Goal: Task Accomplishment & Management: Manage account settings

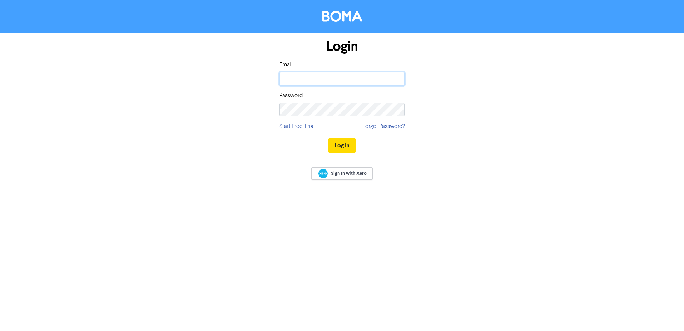
click at [299, 80] on input "email" at bounding box center [342, 79] width 125 height 14
type input "[PERSON_NAME][EMAIL_ADDRESS][DOMAIN_NAME]"
click at [329, 138] on button "Log In" at bounding box center [342, 145] width 27 height 15
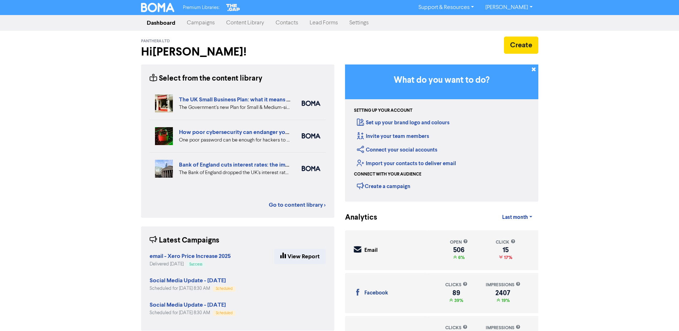
click at [201, 23] on link "Campaigns" at bounding box center [200, 23] width 39 height 14
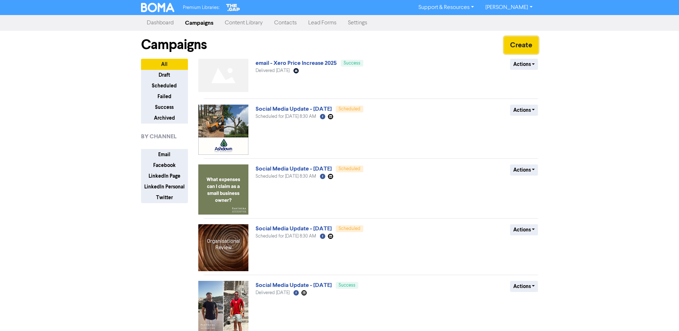
click at [518, 44] on button "Create" at bounding box center [521, 45] width 34 height 17
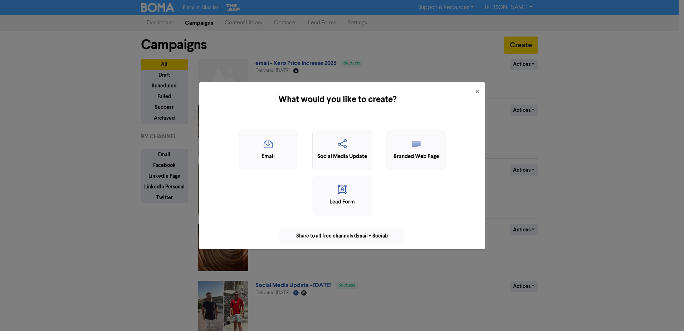
click at [334, 143] on icon "button" at bounding box center [342, 146] width 52 height 14
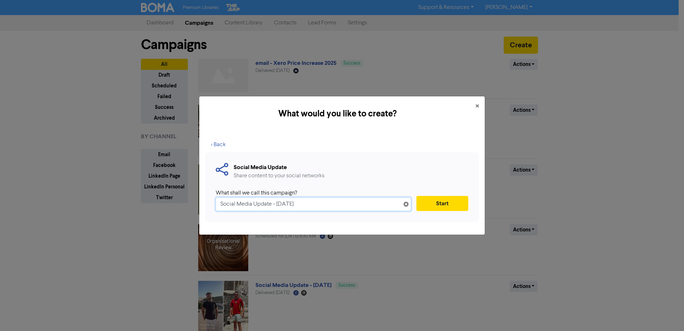
click at [286, 204] on input "Social Media Update - [DATE]" at bounding box center [313, 204] width 195 height 14
type input "Social Media Update - [DATE]"
click at [427, 202] on button "Start" at bounding box center [443, 203] width 52 height 15
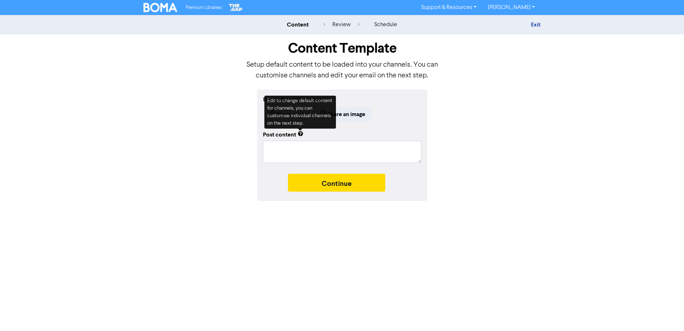
click at [181, 130] on div "Start with a link or image Share a link Share an image Post content Continue" at bounding box center [342, 144] width 408 height 111
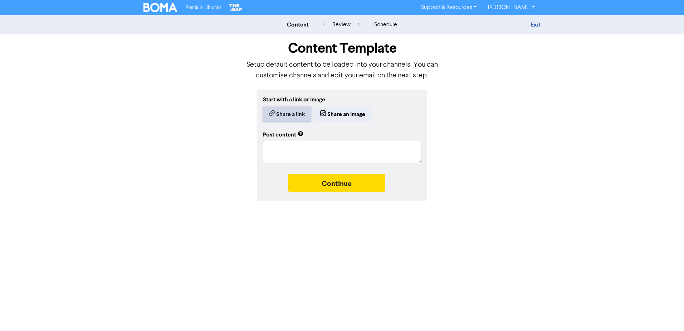
click at [285, 118] on button "Share a link" at bounding box center [287, 114] width 48 height 15
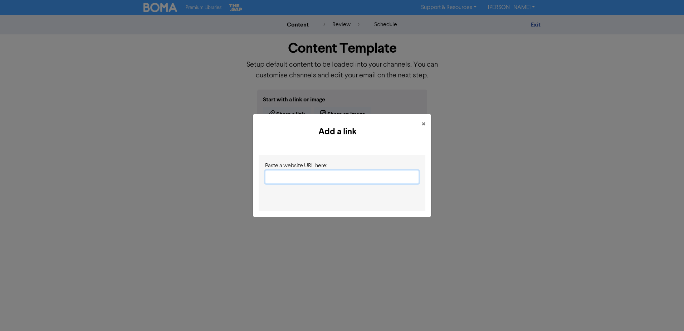
click at [311, 183] on input "text" at bounding box center [342, 177] width 154 height 14
paste input "[URL][DOMAIN_NAME]"
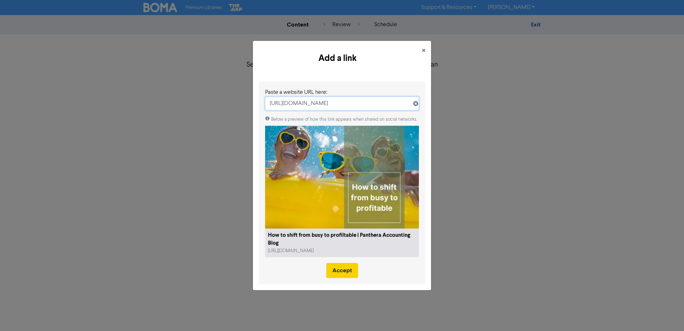
type input "[URL][DOMAIN_NAME]"
drag, startPoint x: 341, startPoint y: 270, endPoint x: 394, endPoint y: 261, distance: 53.0
click at [342, 269] on button "Accept" at bounding box center [342, 270] width 32 height 15
type textarea "x"
type textarea "Would you like more quality time with your family?"
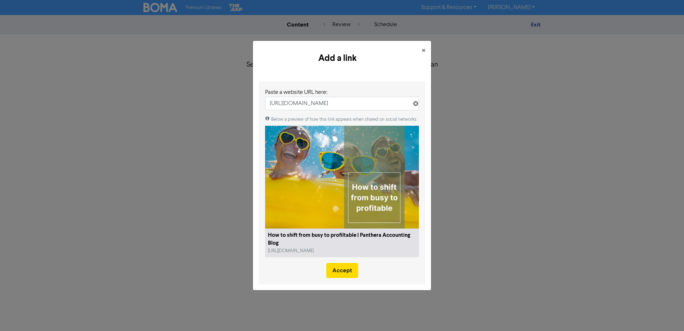
scroll to position [0, 0]
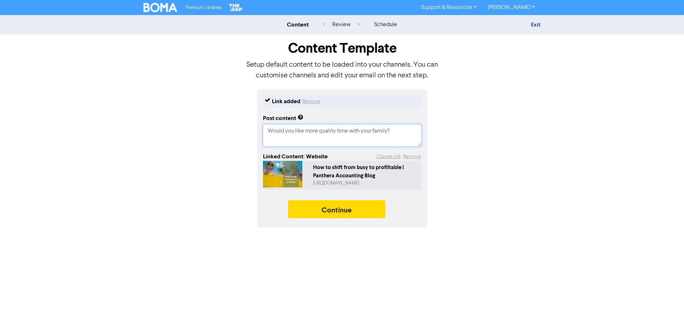
drag, startPoint x: 403, startPoint y: 130, endPoint x: 254, endPoint y: 131, distance: 148.9
click at [254, 131] on div "Link added Remove Post content Would you like more quality time with your famil…" at bounding box center [342, 158] width 408 height 138
paste textarea "Running your own service-based business can be all-consuming. You started with …"
type textarea "x"
type textarea "Would you like more quality time with your family? Running your own service-bas…"
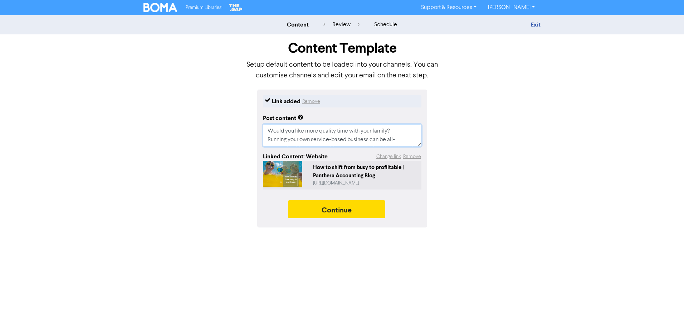
scroll to position [101, 0]
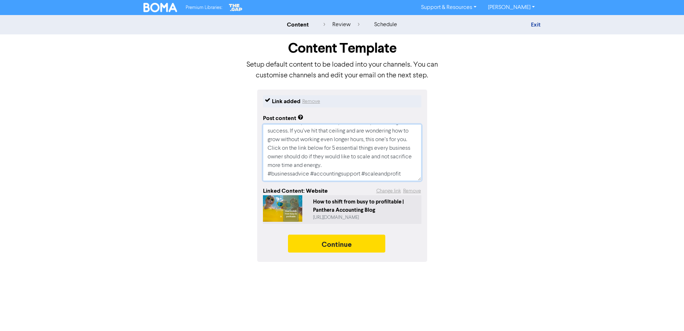
type textarea "x"
type textarea "Would you like more quality time with your family? Running your own service-bas…"
click at [399, 129] on textarea "Would you like more quality time with your family? Running your own service-bas…" at bounding box center [342, 152] width 159 height 57
type textarea "x"
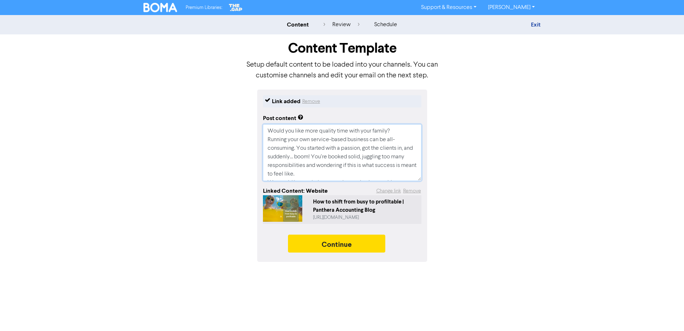
type textarea "Would you like more quality time with your family? Running your own service-bas…"
click at [322, 149] on textarea "Would you like more quality time with your family? Running your own service-bas…" at bounding box center [342, 152] width 159 height 57
type textarea "x"
type textarea "Would you like more quality time with your family? Running your own service-bas…"
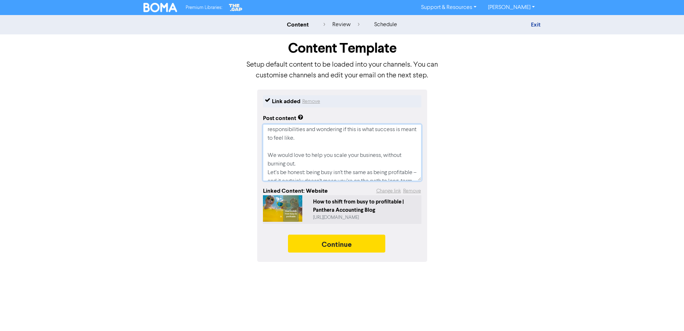
click at [313, 164] on textarea "Would you like more quality time with your family? Running your own service-bas…" at bounding box center [342, 152] width 159 height 57
type textarea "x"
type textarea "Would you like more quality time with your family? Running your own service-bas…"
click at [336, 144] on textarea "Would you like more quality time with your family? Running your own service-bas…" at bounding box center [342, 152] width 159 height 57
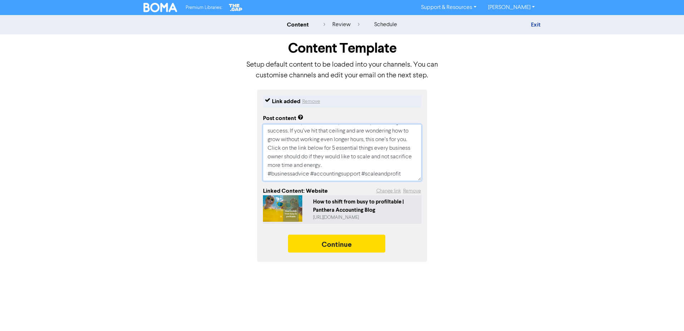
type textarea "x"
type textarea "Would you like more quality time with your family? Running your own service-bas…"
click at [373, 168] on textarea "Would you like more quality time with your family? Running your own service-bas…" at bounding box center [342, 152] width 159 height 57
type textarea "x"
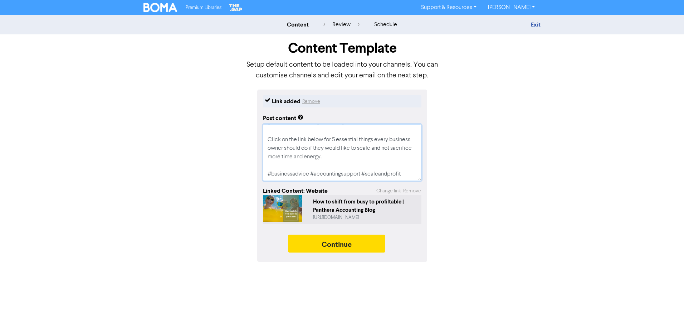
scroll to position [137, 0]
type textarea "Would you like more quality time with your family? Running your own service-bas…"
click at [361, 247] on button "Continue" at bounding box center [336, 243] width 97 height 18
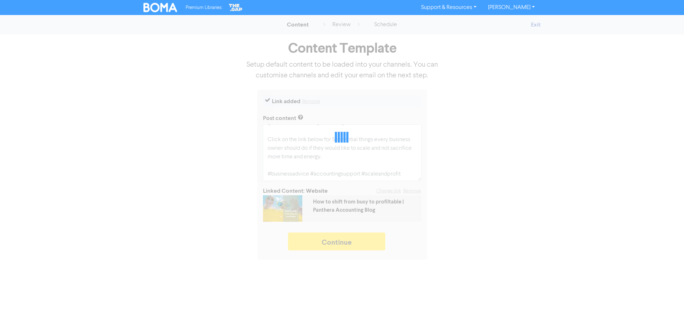
type textarea "x"
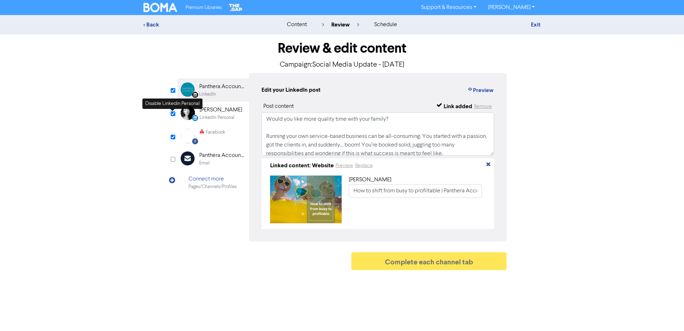
click at [172, 114] on input "checkbox" at bounding box center [173, 113] width 5 height 5
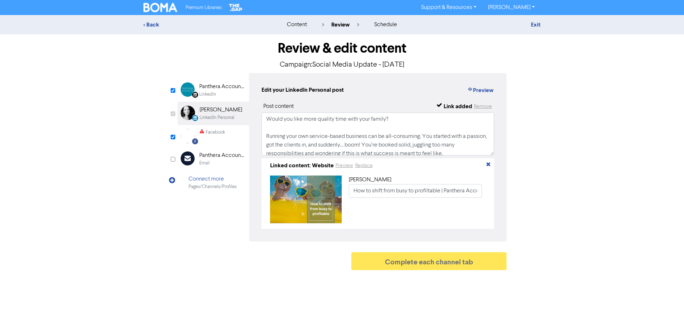
checkbox input "false"
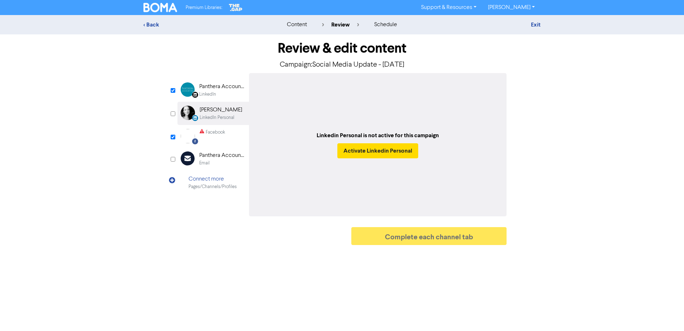
click at [215, 93] on div "LinkedIn" at bounding box center [207, 94] width 17 height 7
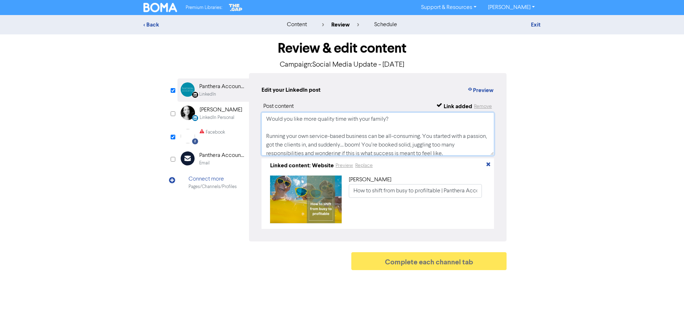
scroll to position [100, 0]
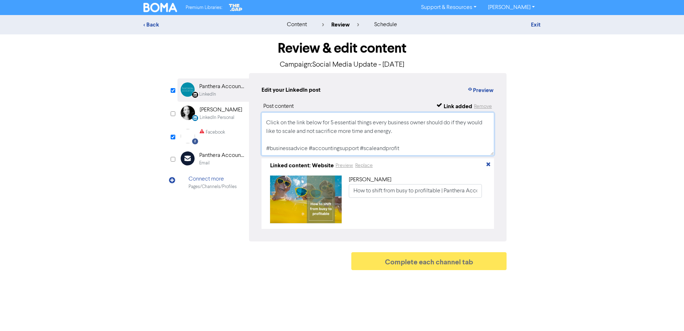
drag, startPoint x: 266, startPoint y: 118, endPoint x: 445, endPoint y: 146, distance: 181.2
click at [445, 146] on textarea "Would you like more quality time with your family? Running your own service-bas…" at bounding box center [378, 133] width 233 height 43
click at [220, 140] on div "Facebook" at bounding box center [212, 136] width 25 height 14
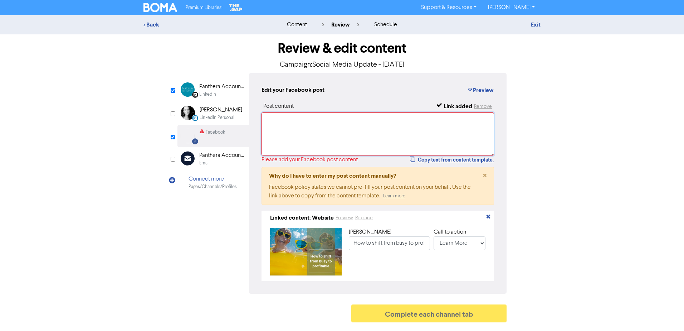
click at [310, 130] on textarea at bounding box center [378, 133] width 233 height 43
paste textarea "Would you like more quality time with your family? Running your own service-bas…"
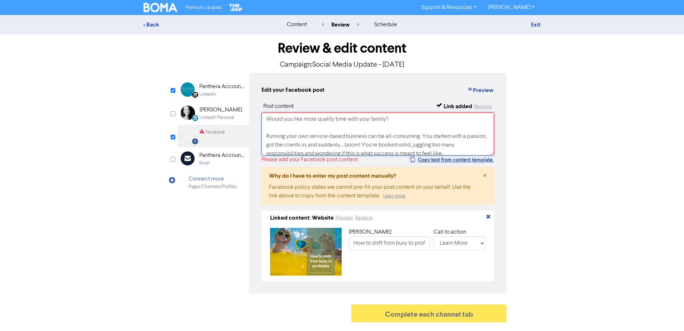
scroll to position [97, 0]
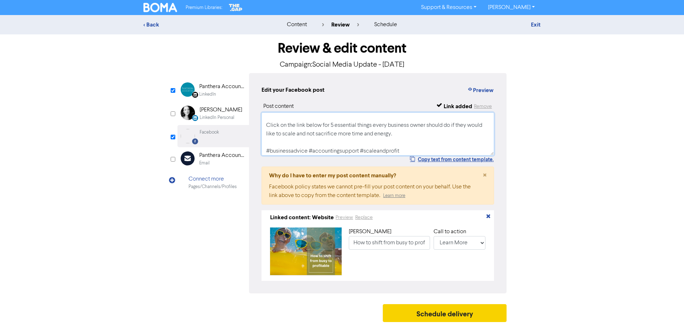
type textarea "Would you like more quality time with your family? Running your own service-bas…"
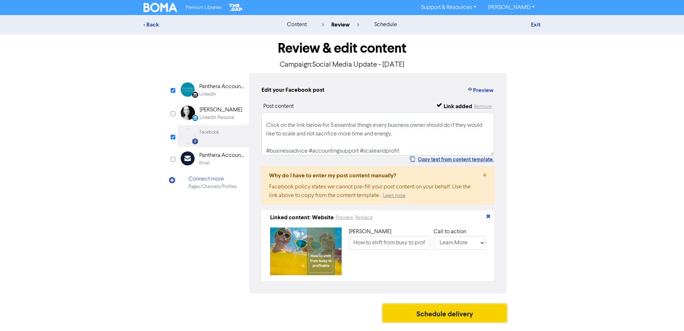
click at [471, 315] on button "Schedule delivery" at bounding box center [445, 313] width 124 height 18
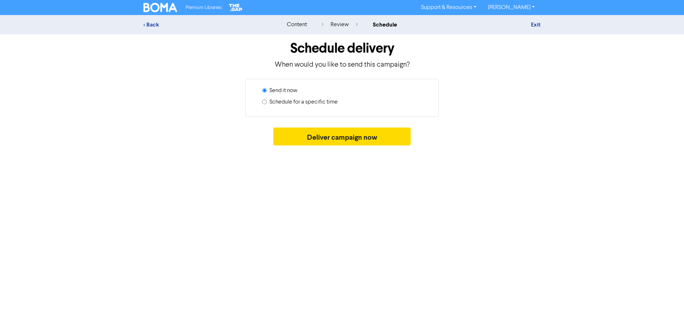
click at [306, 104] on label "Schedule for a specific time" at bounding box center [304, 102] width 68 height 9
click at [267, 104] on input "Schedule for a specific time" at bounding box center [264, 102] width 5 height 5
radio input "true"
radio input "false"
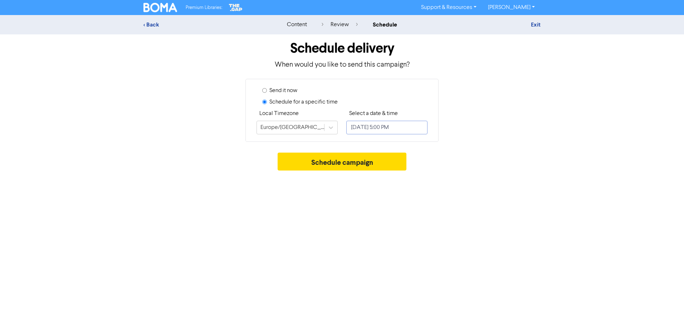
select select "7"
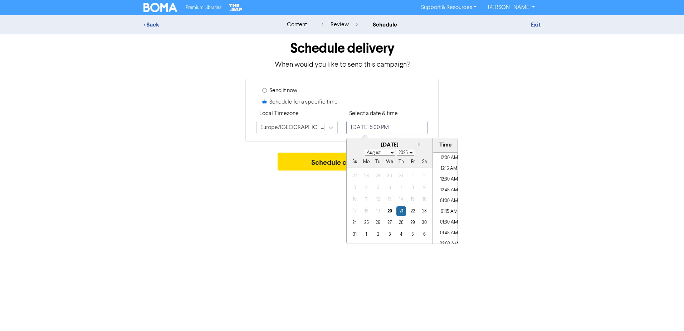
click at [413, 128] on input "[DATE] 5:00 PM" at bounding box center [386, 128] width 81 height 14
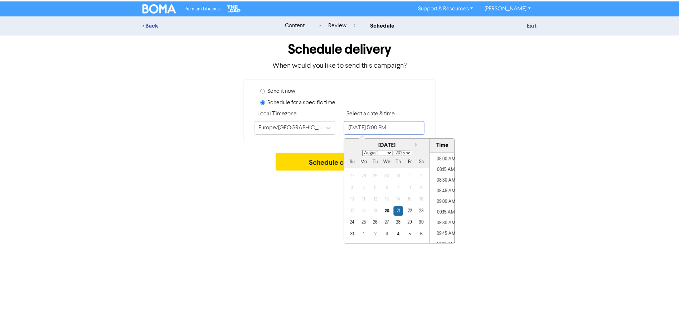
scroll to position [332, 0]
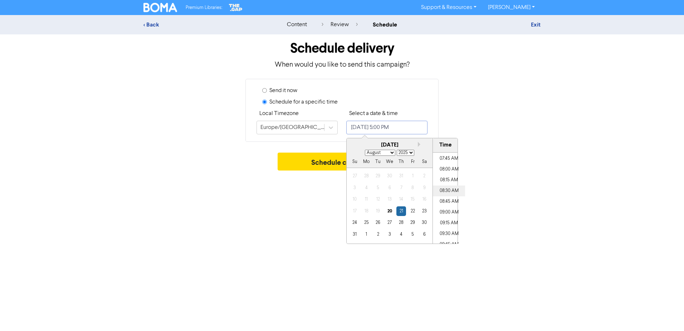
click at [444, 188] on li "08:30 AM" at bounding box center [449, 190] width 32 height 11
type input "[DATE] 8:30 AM"
click at [508, 190] on div "Premium Libraries: Support & Resources Video Tutorials FAQ & Guides Marketing E…" at bounding box center [342, 165] width 684 height 331
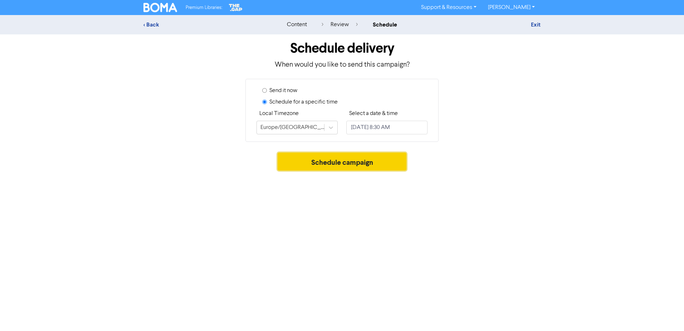
click at [309, 162] on button "Schedule campaign" at bounding box center [342, 161] width 129 height 18
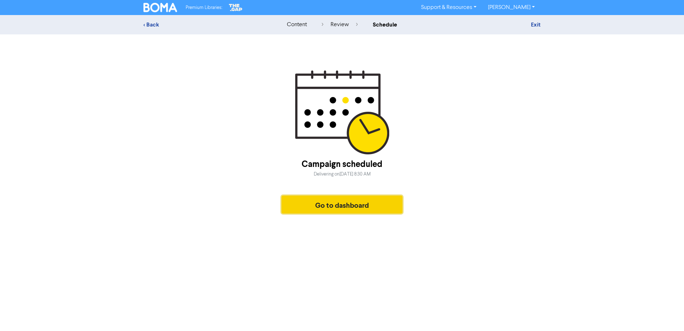
click at [375, 209] on button "Go to dashboard" at bounding box center [342, 204] width 121 height 18
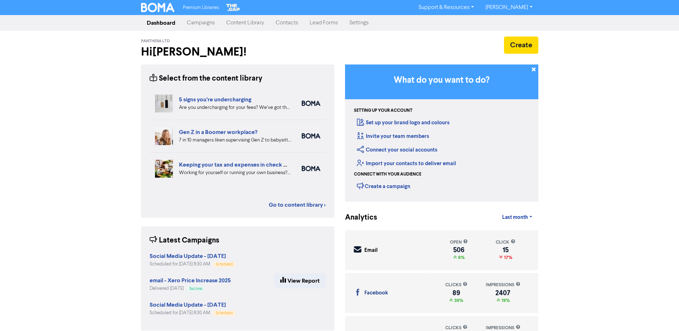
click at [198, 23] on link "Campaigns" at bounding box center [200, 23] width 39 height 14
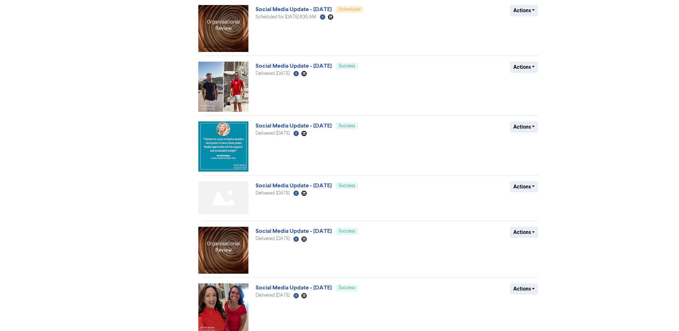
scroll to position [294, 0]
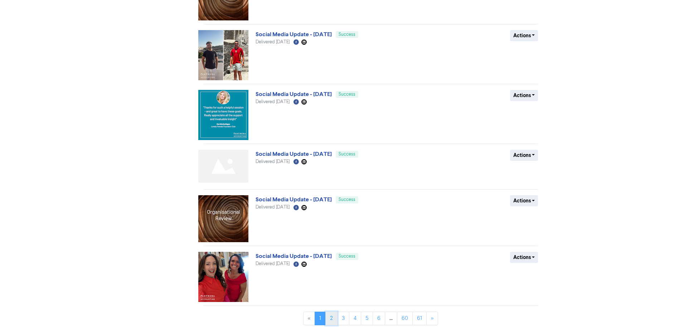
click at [334, 319] on link "2" at bounding box center [331, 318] width 12 height 14
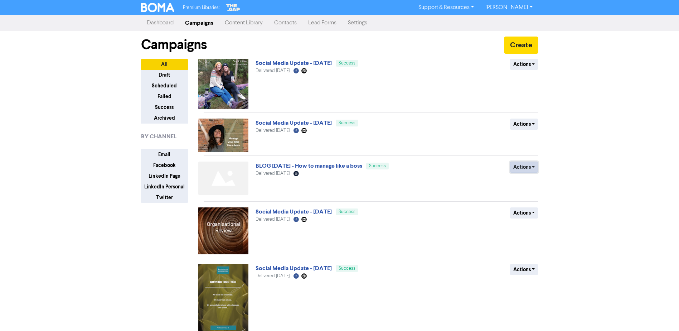
click at [530, 169] on button "Actions" at bounding box center [524, 166] width 28 height 11
click at [533, 181] on button "Duplicate" at bounding box center [538, 181] width 57 height 11
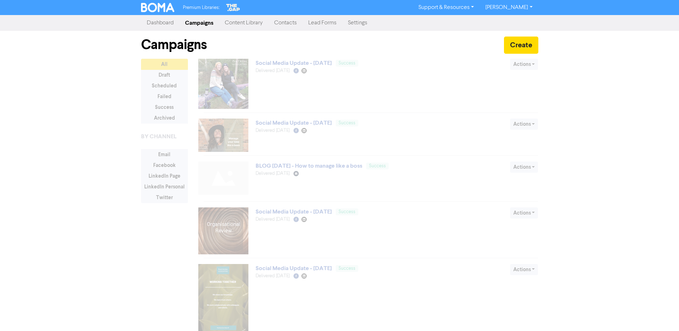
click at [655, 215] on div "Premium Libraries: Support & Resources Video Tutorials FAQ & Guides Marketing E…" at bounding box center [339, 165] width 679 height 331
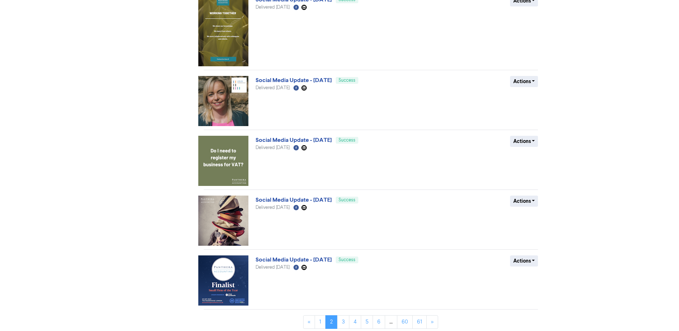
scroll to position [332, 0]
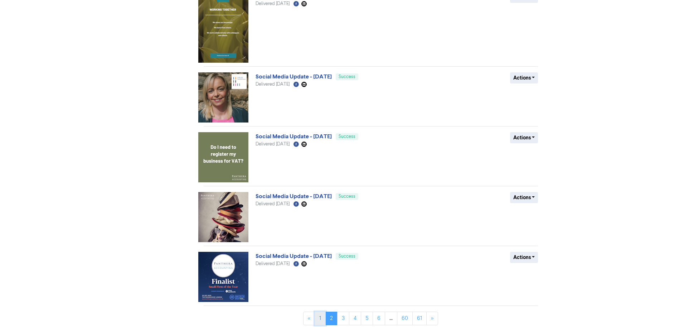
click at [319, 317] on link "1" at bounding box center [320, 318] width 11 height 14
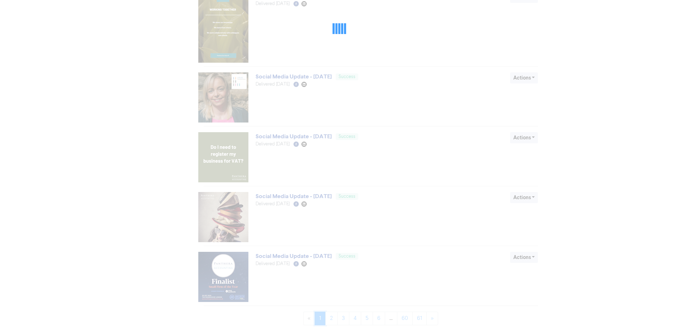
scroll to position [0, 0]
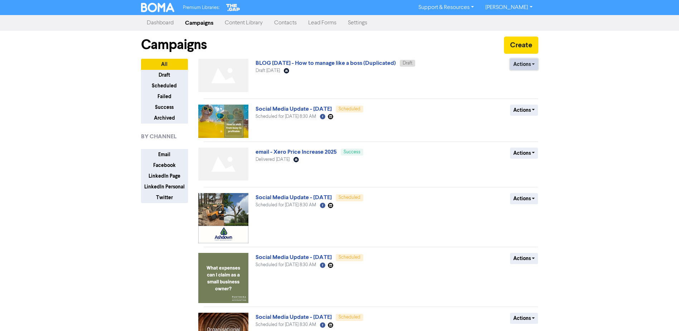
click at [532, 64] on button "Actions" at bounding box center [524, 64] width 28 height 11
click at [532, 99] on button "Rename" at bounding box center [538, 102] width 57 height 11
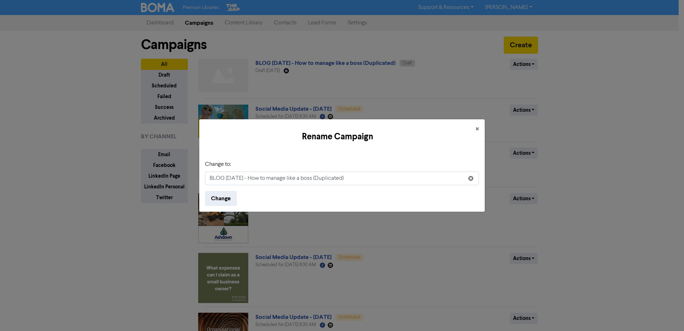
click at [235, 179] on input "BLOG [DATE] - How to manage like a boss (Duplicated)" at bounding box center [342, 178] width 274 height 14
drag, startPoint x: 364, startPoint y: 177, endPoint x: 260, endPoint y: 177, distance: 103.8
click at [260, 177] on input "BLOG [DATE] - How to manage like a boss (Duplicated)" at bounding box center [342, 178] width 274 height 14
type input "BLOG [DATE] - How to shift from busy to profitable"
click at [223, 201] on button "Change" at bounding box center [221, 198] width 32 height 15
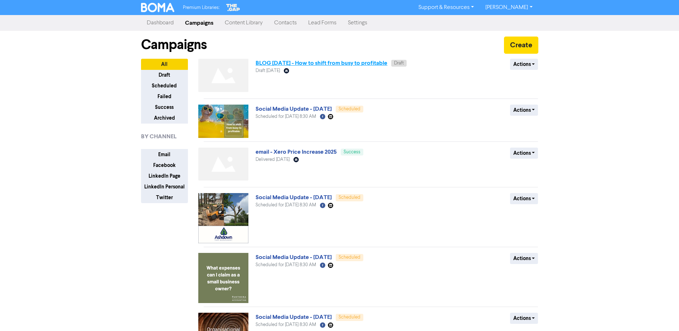
click at [351, 64] on link "BLOG [DATE] - How to shift from busy to profitable" at bounding box center [322, 62] width 132 height 7
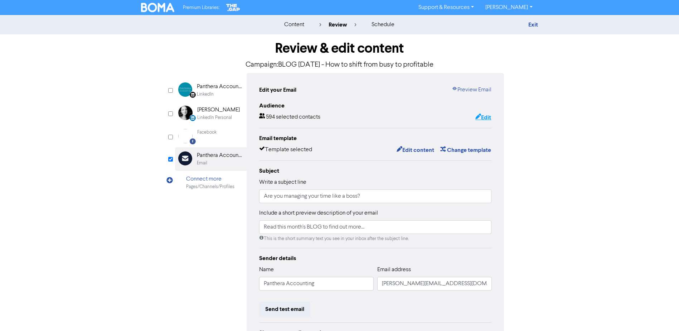
click at [487, 118] on button "Edit" at bounding box center [483, 117] width 16 height 9
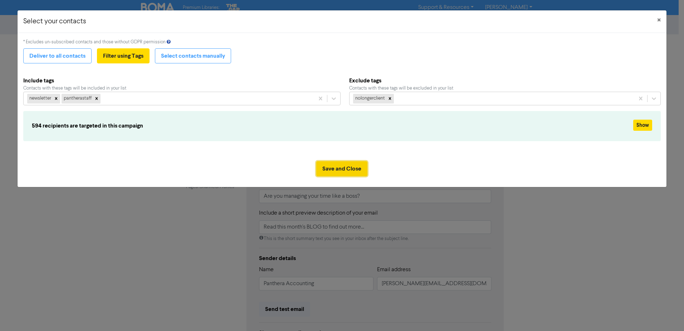
click at [351, 165] on button "Save and Close" at bounding box center [341, 168] width 51 height 15
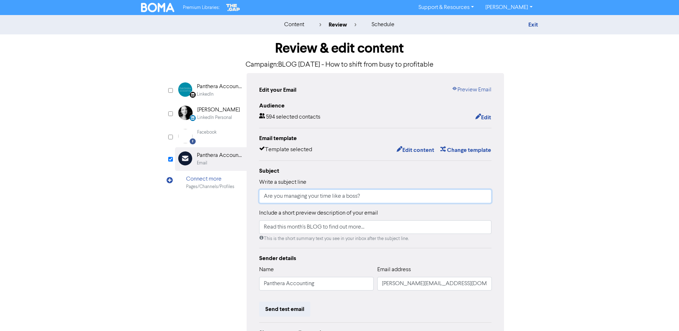
drag, startPoint x: 357, startPoint y: 197, endPoint x: 263, endPoint y: 195, distance: 93.8
click at [263, 195] on input "Are you managing your time like a boss?" at bounding box center [375, 196] width 233 height 14
type input "Would you like more quality time with your family?"
click at [548, 202] on div "content review schedule Exit Review & edit content Campaign: BLOG [DATE] - How …" at bounding box center [339, 212] width 679 height 394
click at [419, 152] on button "Edit content" at bounding box center [415, 149] width 38 height 9
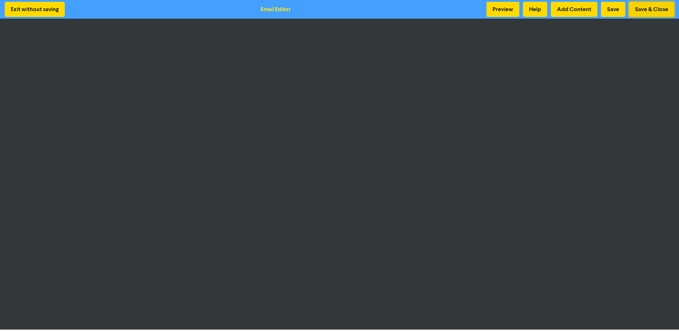
click at [636, 10] on button "Save & Close" at bounding box center [651, 9] width 45 height 15
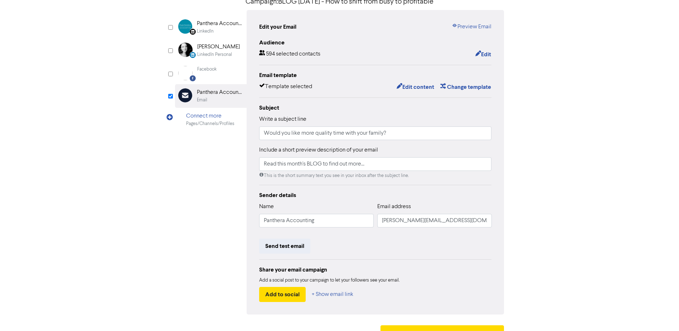
scroll to position [79, 0]
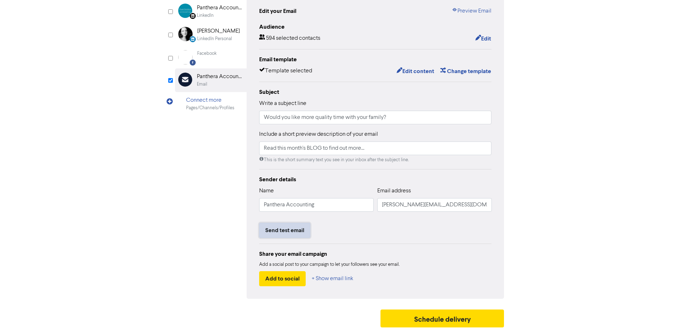
click at [285, 233] on button "Send test email" at bounding box center [284, 230] width 51 height 15
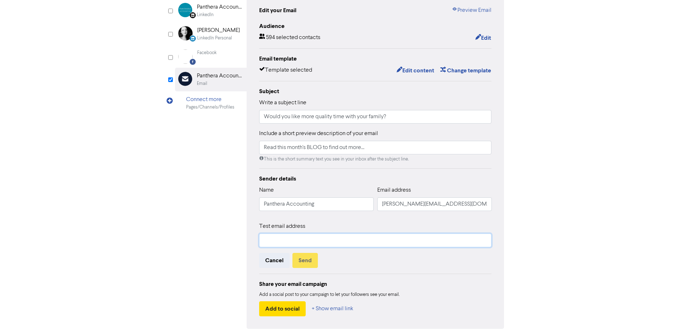
click at [289, 240] on input "text" at bounding box center [375, 240] width 233 height 14
type input "[PERSON_NAME][EMAIL_ADDRESS][DOMAIN_NAME]"
click at [300, 260] on button "Send" at bounding box center [304, 260] width 25 height 15
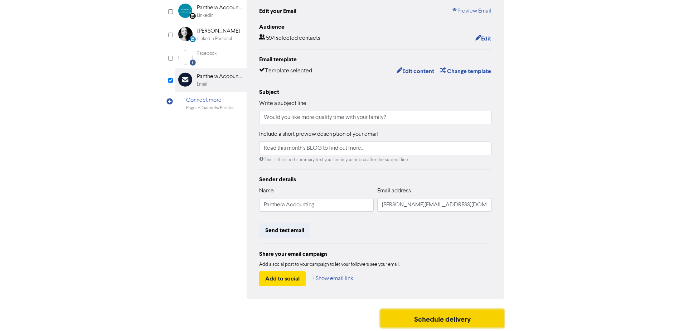
click at [480, 322] on button "Schedule delivery" at bounding box center [442, 318] width 124 height 18
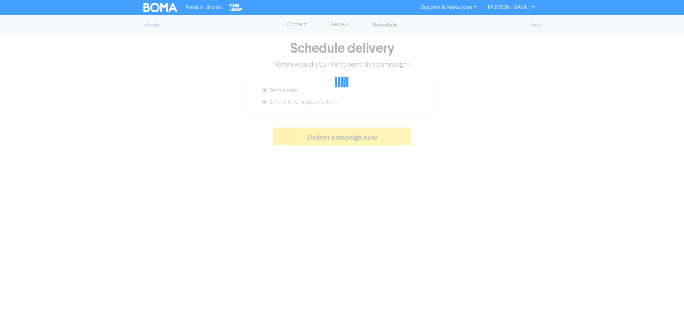
radio input "false"
radio input "true"
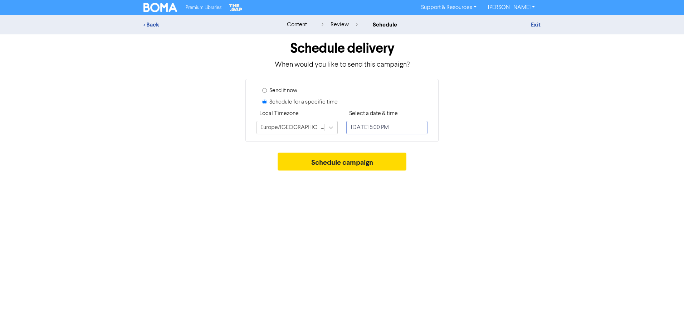
click at [419, 128] on input "[DATE] 5:00 PM" at bounding box center [386, 128] width 81 height 14
select select "7"
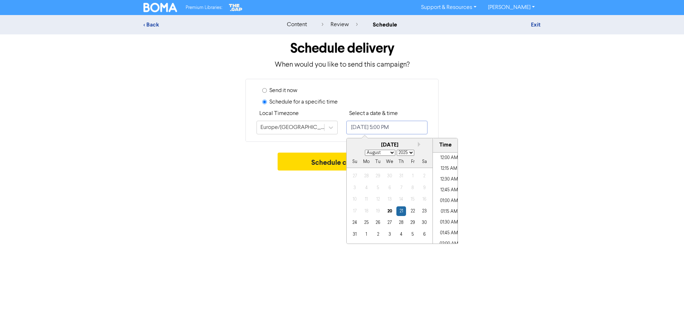
scroll to position [690, 0]
click at [413, 213] on div "22" at bounding box center [413, 211] width 10 height 10
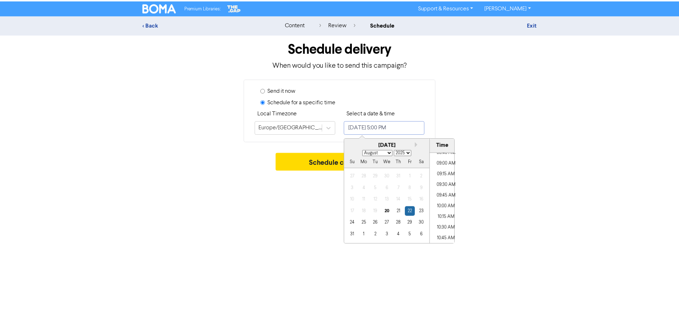
scroll to position [368, 0]
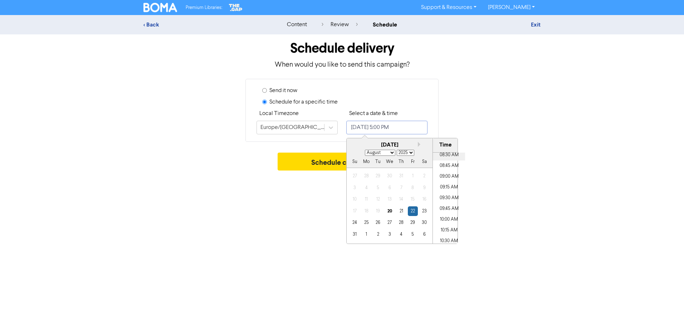
click at [453, 155] on li "08:30 AM" at bounding box center [449, 155] width 32 height 11
type input "[DATE] 8:30 AM"
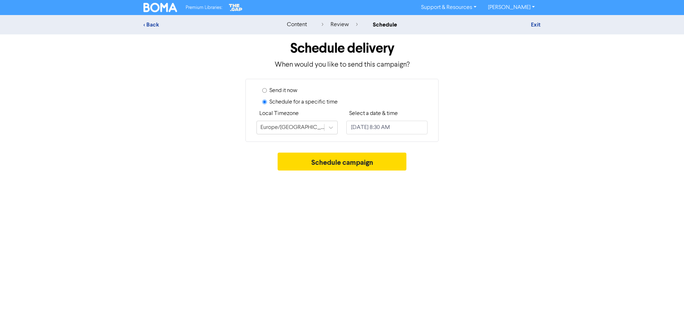
click at [499, 167] on div "Schedule campaign" at bounding box center [342, 162] width 397 height 21
click at [332, 162] on button "Schedule campaign" at bounding box center [342, 161] width 129 height 18
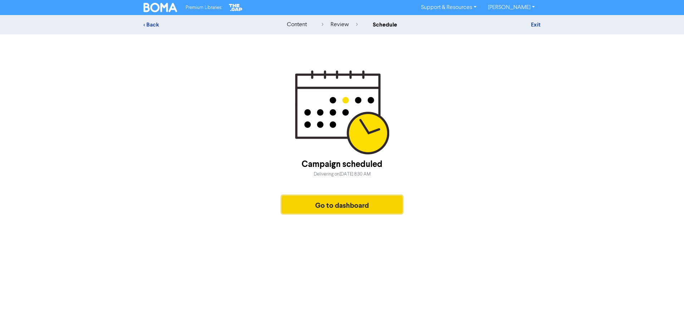
click at [381, 207] on button "Go to dashboard" at bounding box center [342, 204] width 121 height 18
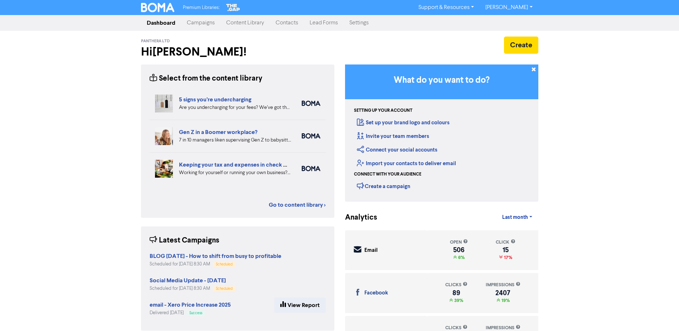
click at [208, 25] on link "Campaigns" at bounding box center [200, 23] width 39 height 14
